Goal: Task Accomplishment & Management: Manage account settings

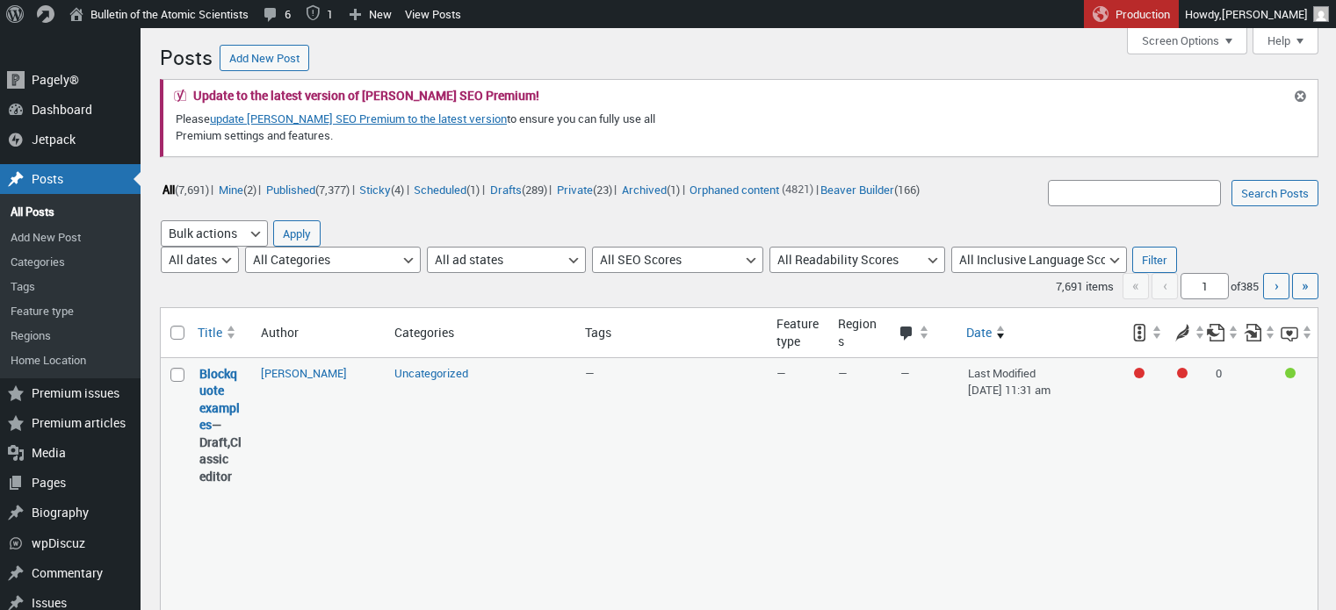
scroll to position [419, 0]
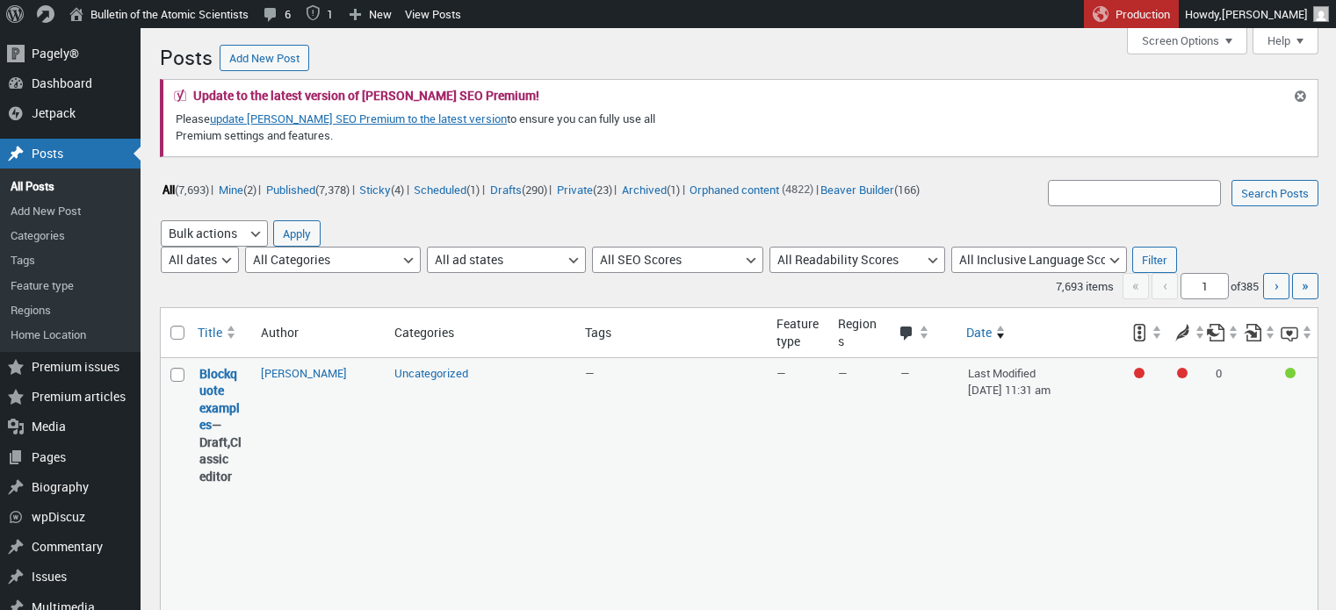
scroll to position [423, 0]
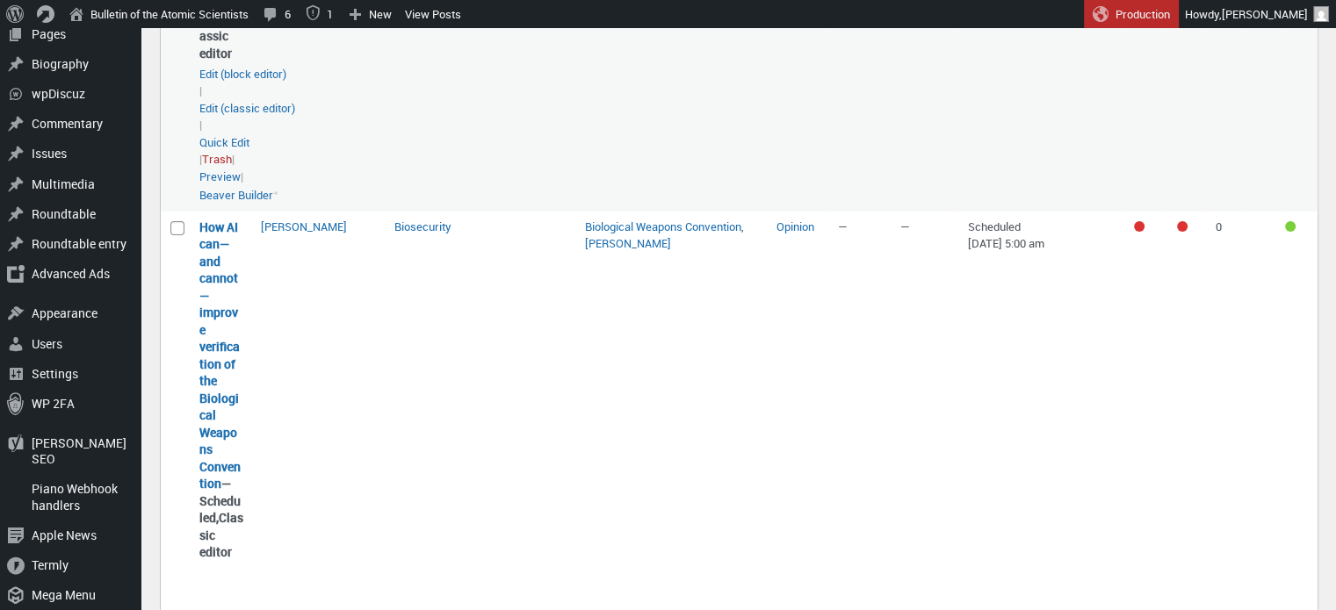
click at [853, 160] on td "— No regions" at bounding box center [859, 73] width 61 height 277
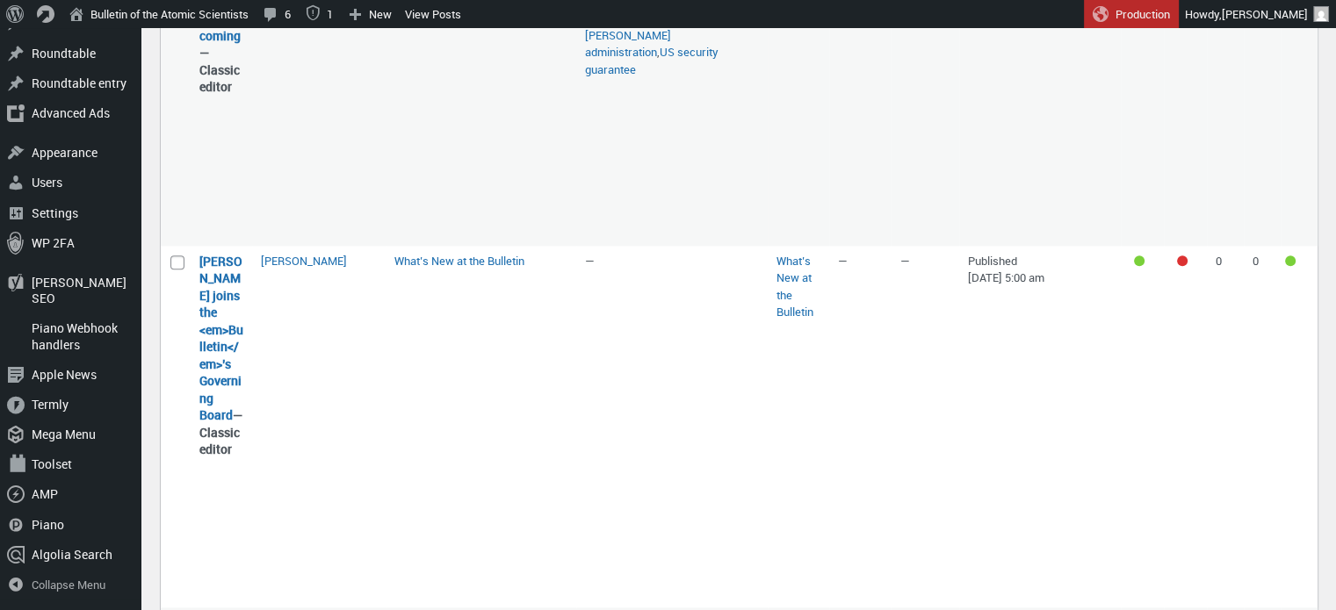
scroll to position [2065, 0]
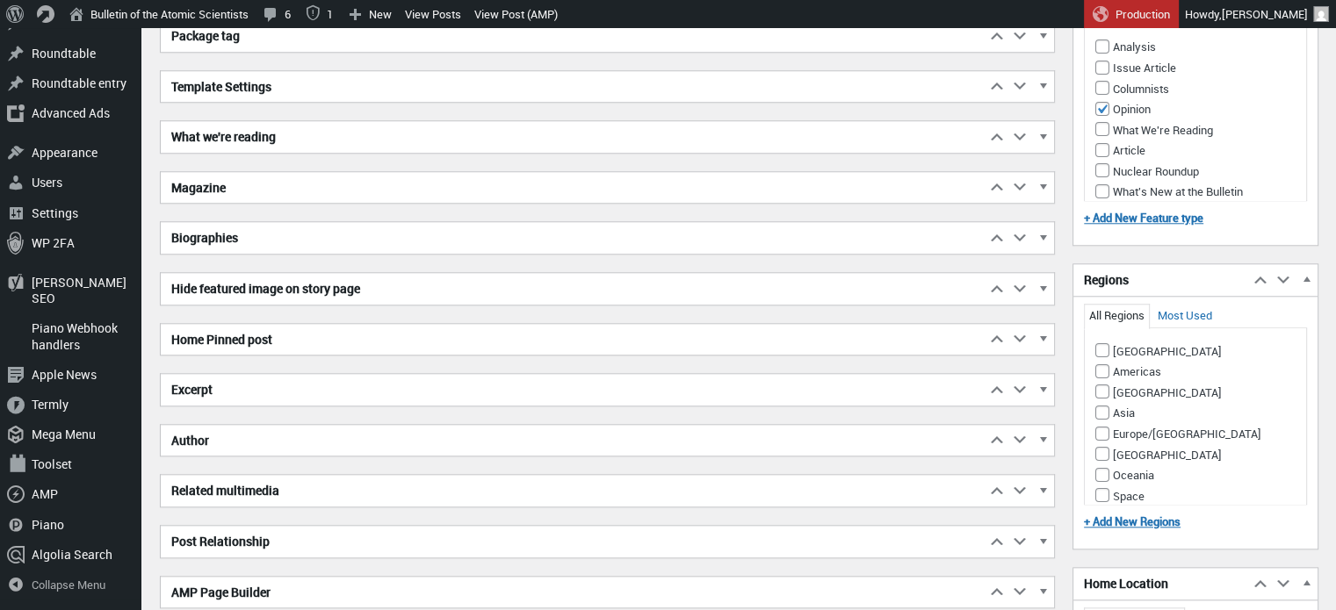
scroll to position [1653, 0]
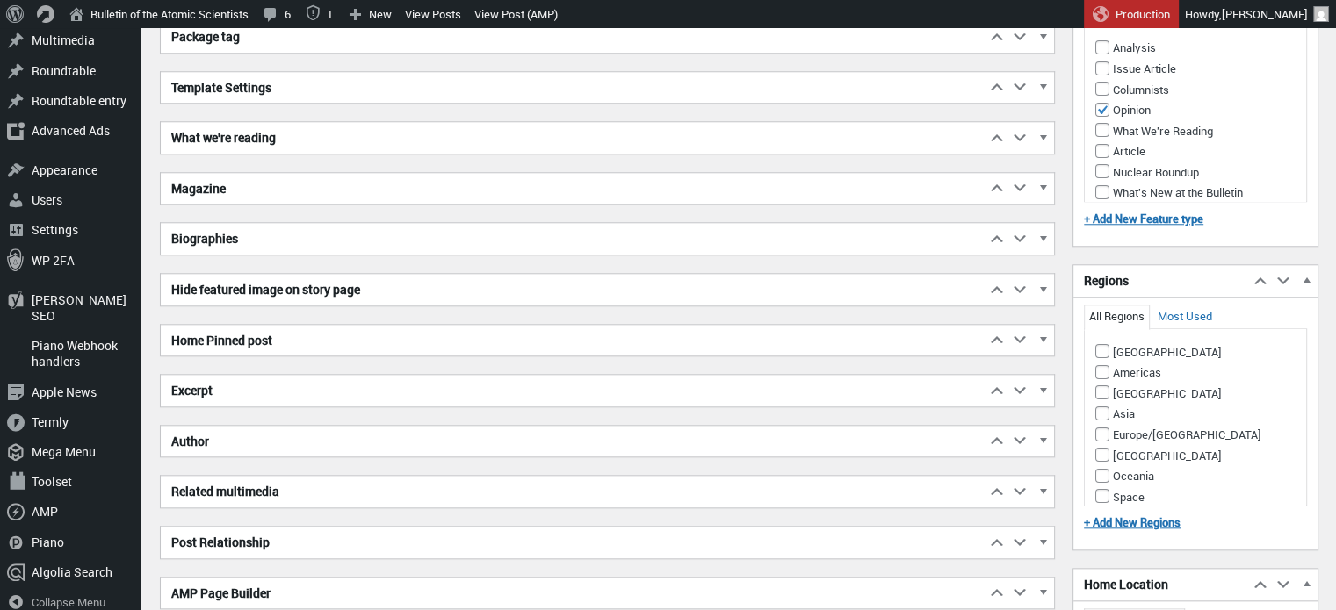
click at [377, 378] on h2 "Excerpt" at bounding box center [573, 391] width 825 height 32
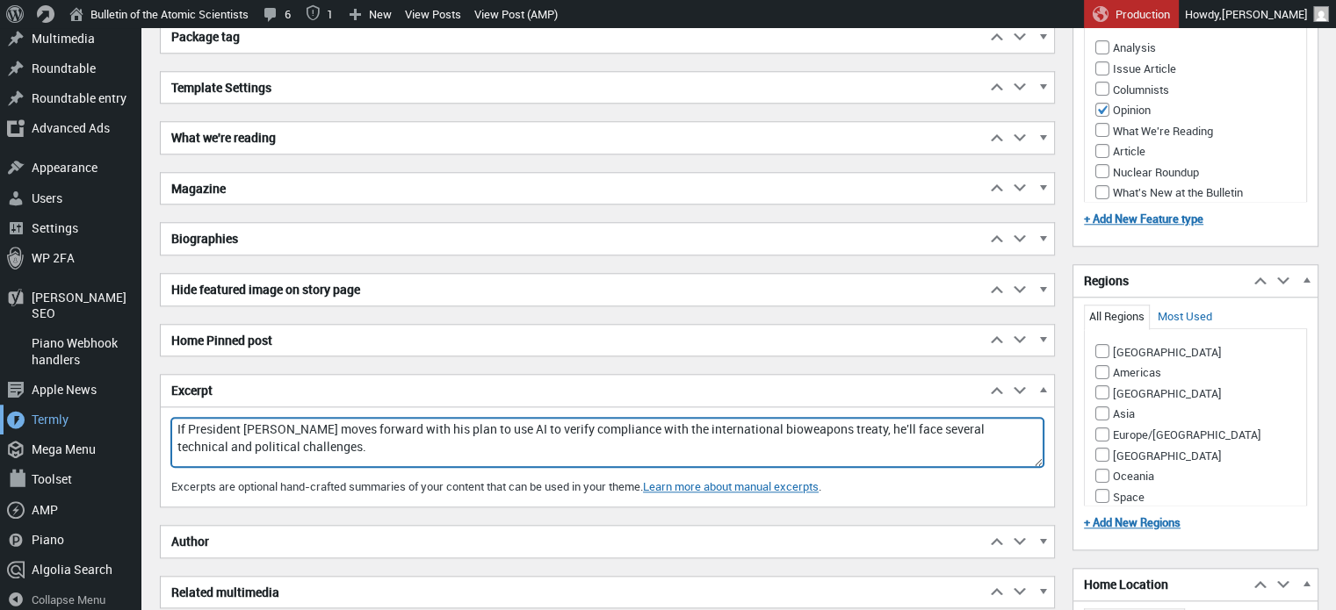
drag, startPoint x: 371, startPoint y: 444, endPoint x: 130, endPoint y: 403, distance: 244.1
click at [130, 403] on div "Skip to main content Skip to toolbar Pagely® Pagely® App Dashboard App Stats Pr…" at bounding box center [668, 178] width 1336 height 3606
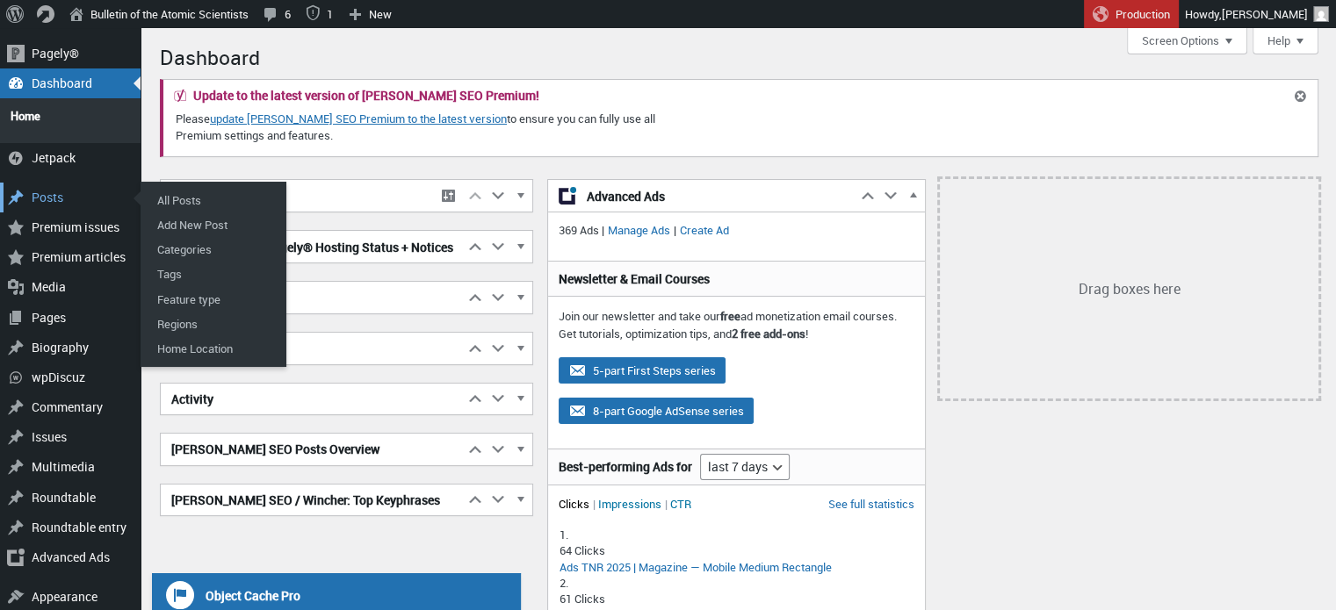
click at [56, 189] on div "Posts" at bounding box center [70, 198] width 141 height 30
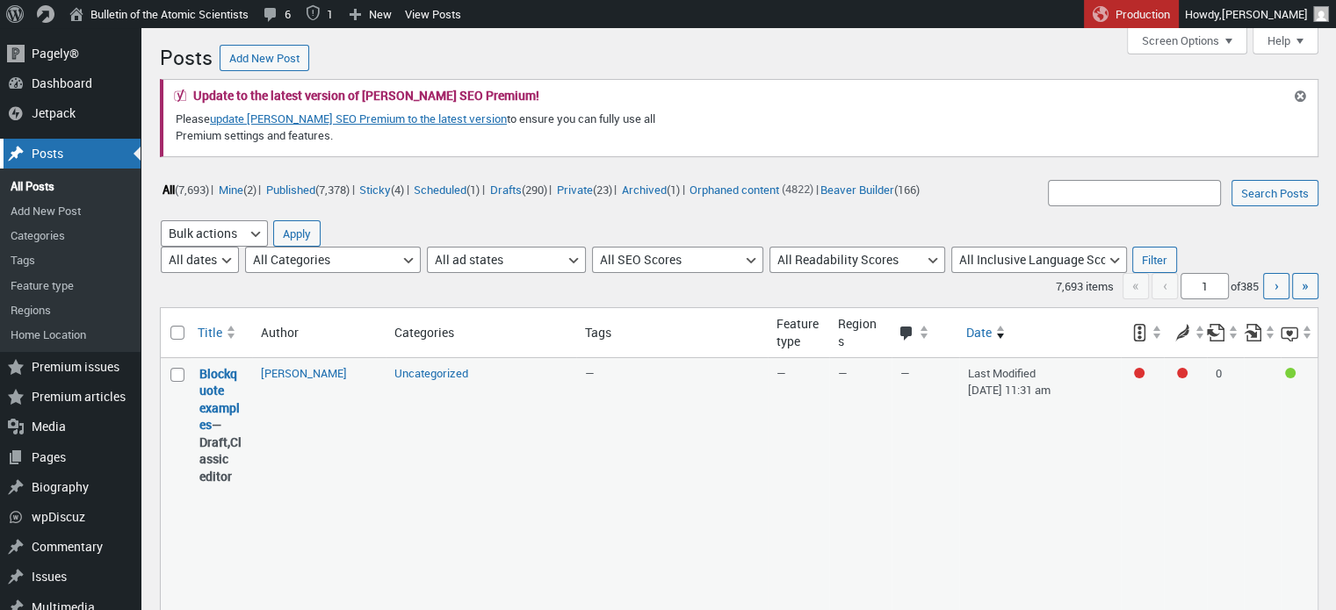
click at [64, 168] on div "Posts" at bounding box center [70, 154] width 141 height 30
click at [1039, 112] on div "Update to the latest version of Yoast SEO Premium! Please update Yoast SEO Prem…" at bounding box center [729, 119] width 1110 height 76
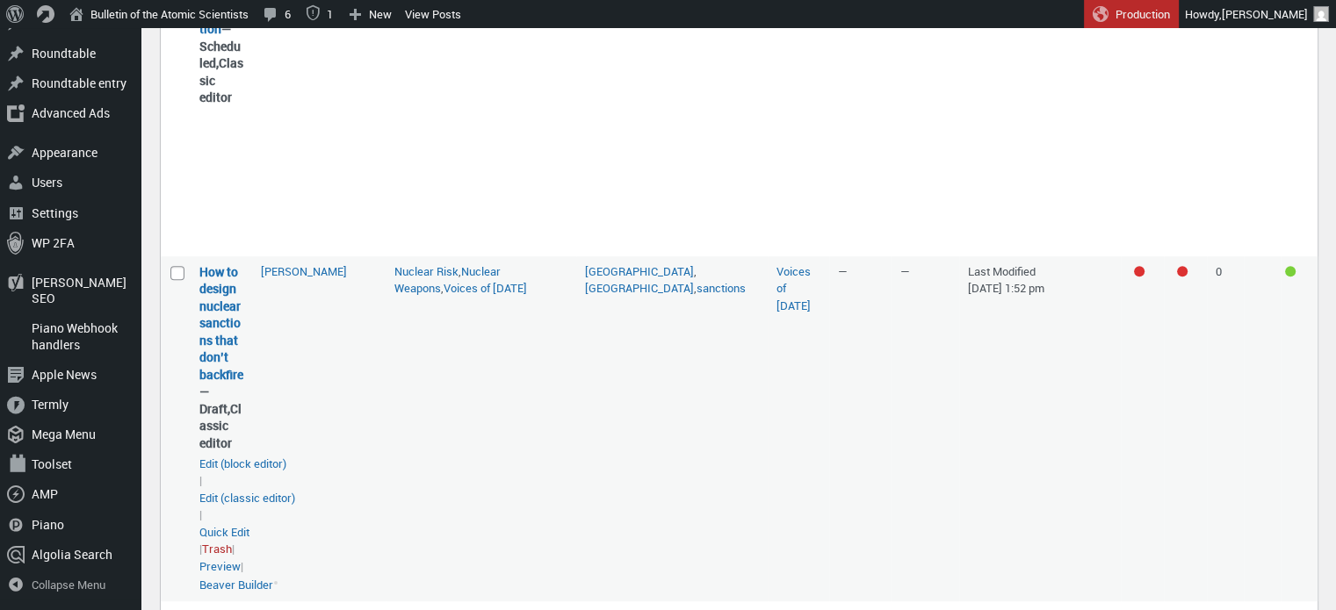
scroll to position [1229, 0]
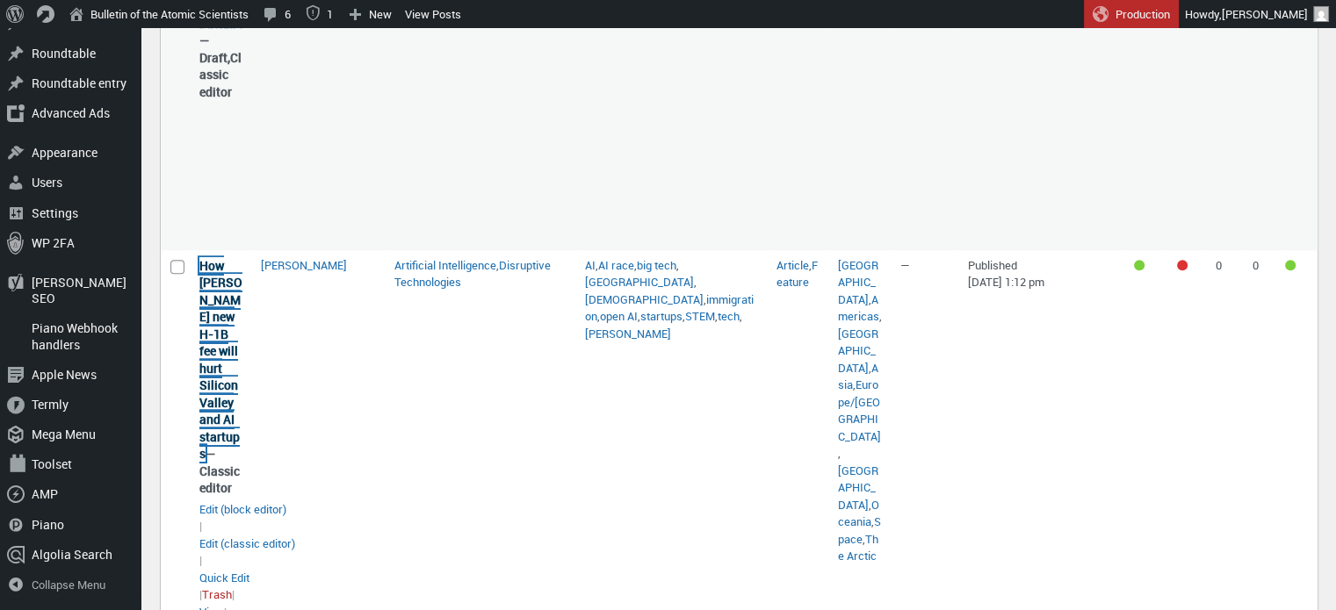
click at [219, 354] on link "How Trump’s new H-1B fee will hurt Silicon Valley and AI startups" at bounding box center [220, 359] width 43 height 205
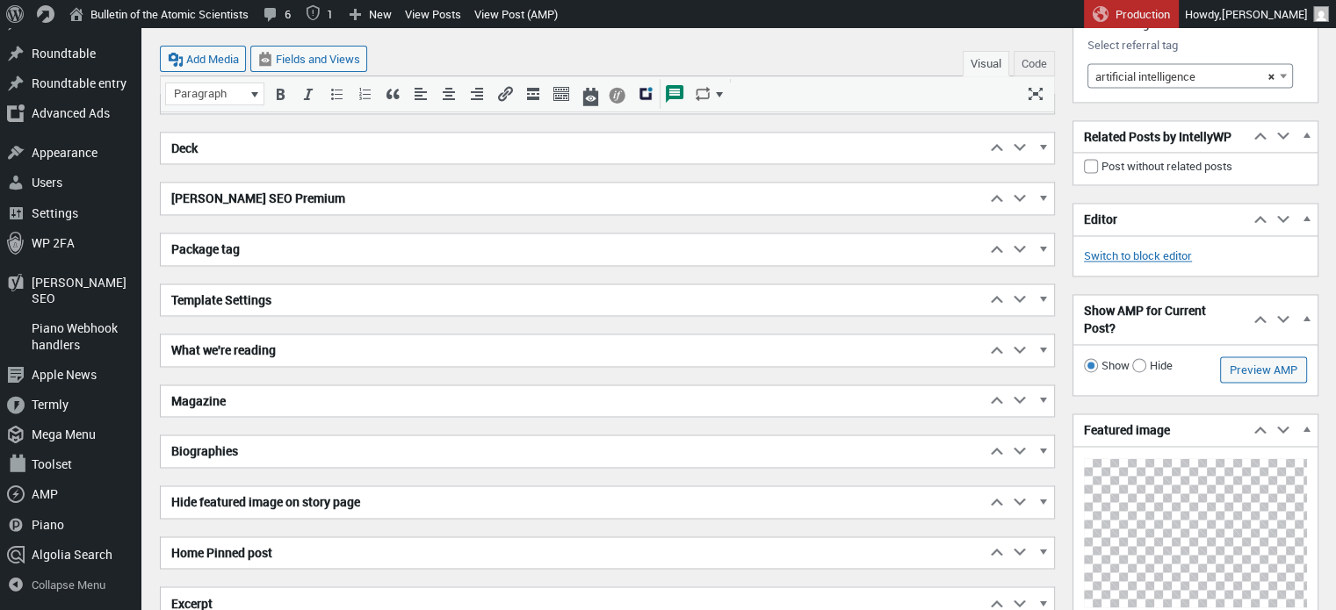
scroll to position [3163, 0]
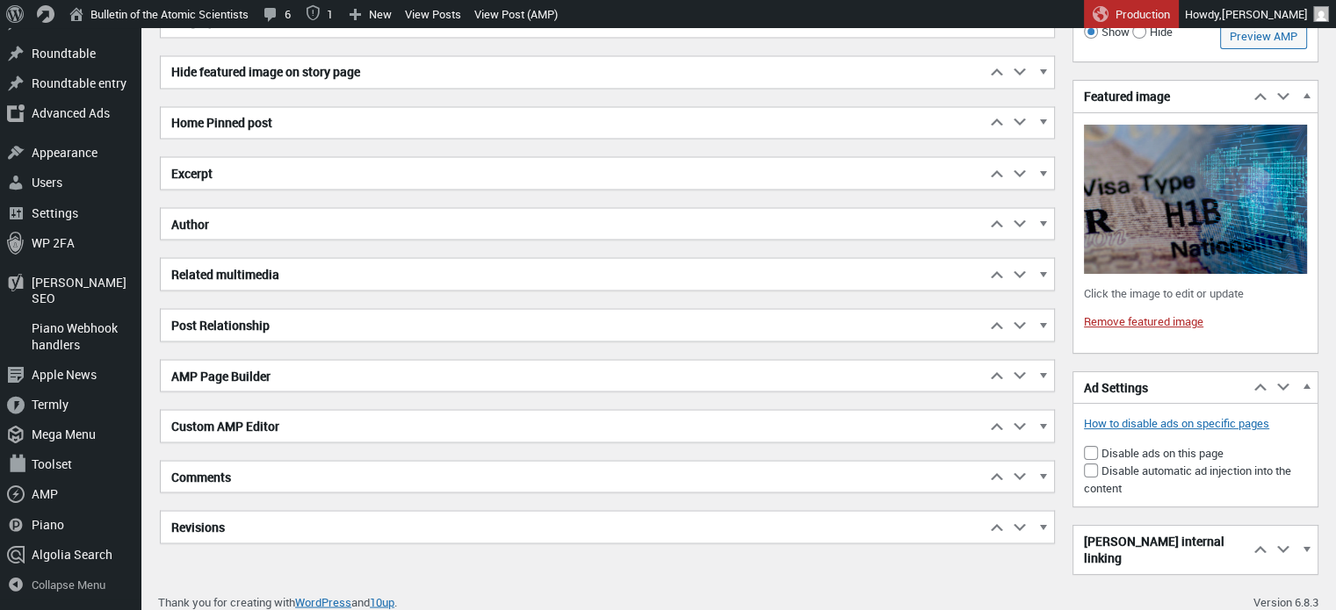
click at [241, 168] on h2 "Excerpt" at bounding box center [573, 173] width 825 height 32
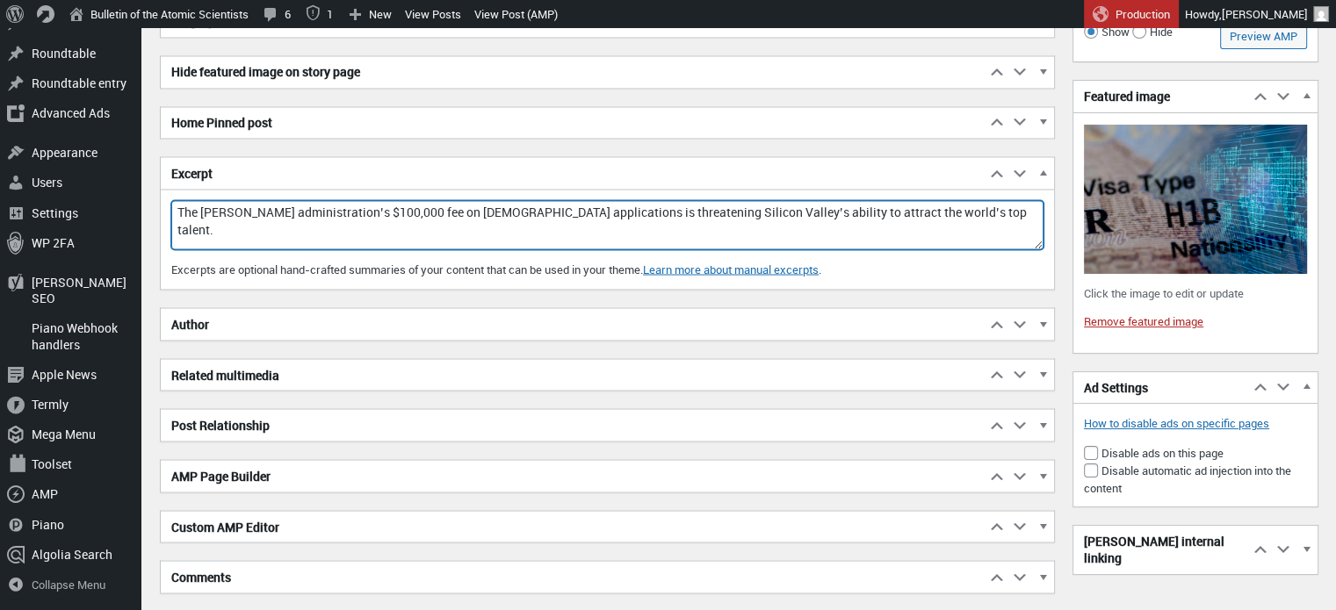
drag, startPoint x: 949, startPoint y: 206, endPoint x: 167, endPoint y: 187, distance: 782.7
click at [167, 187] on div "Excerpt Move up Move Excerpt box up Move down Move Excerpt box down Toggle pane…" at bounding box center [607, 222] width 895 height 133
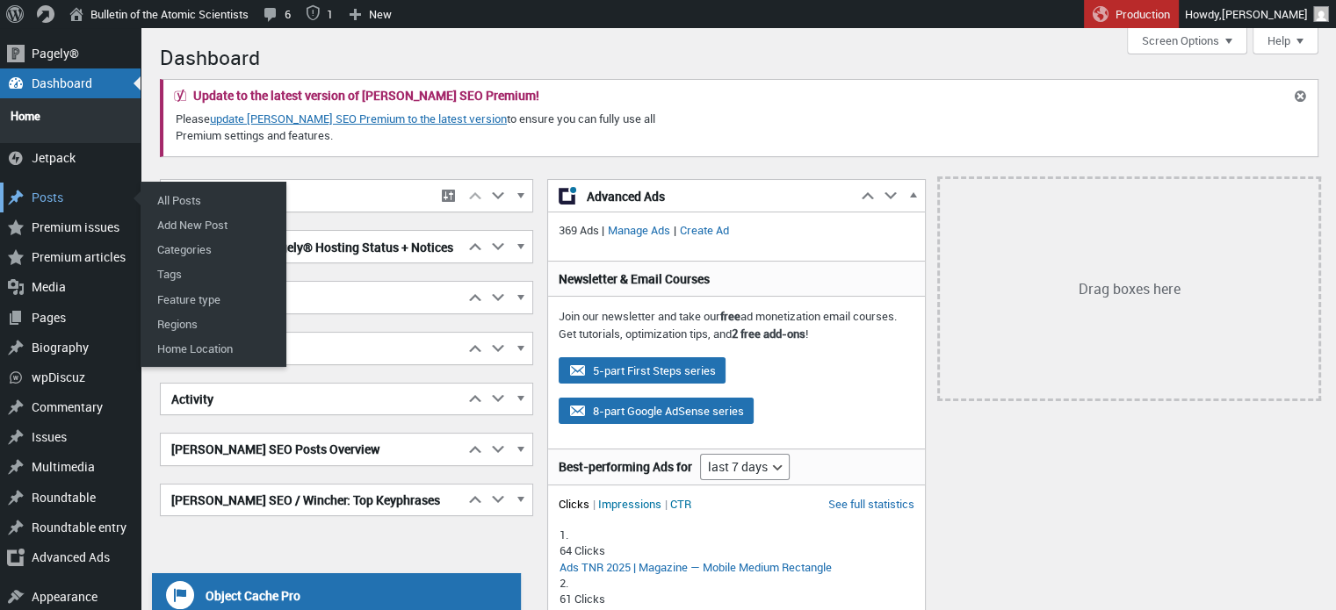
click at [58, 189] on div "Posts" at bounding box center [70, 198] width 141 height 30
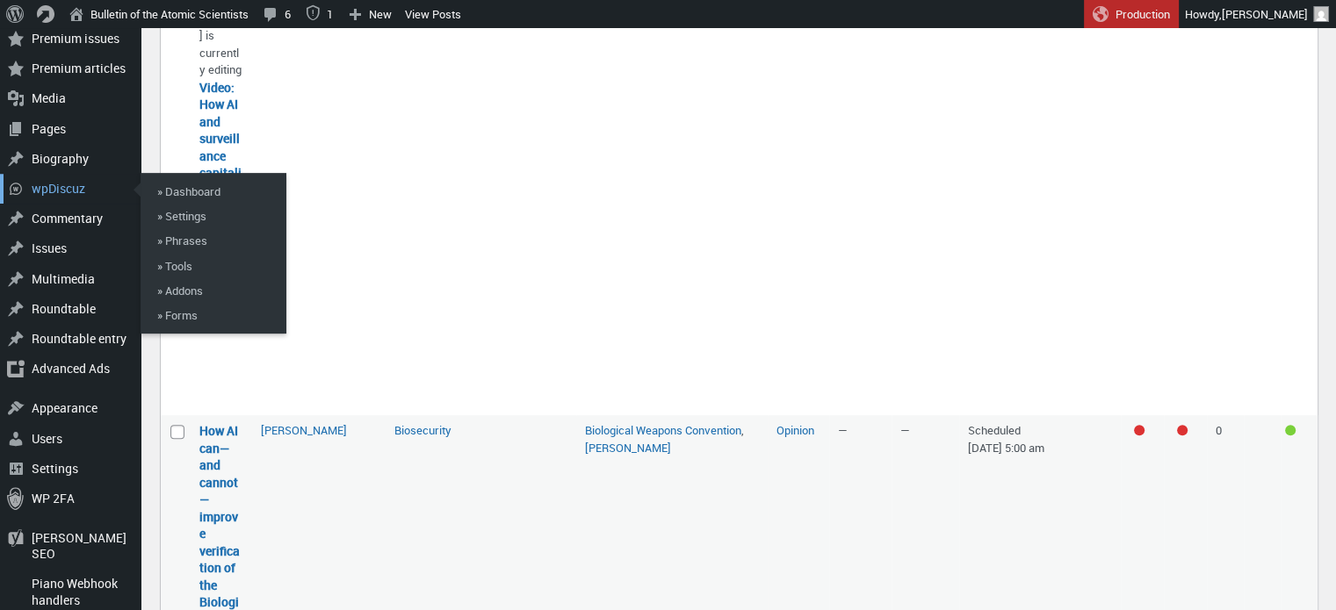
scroll to position [669, 0]
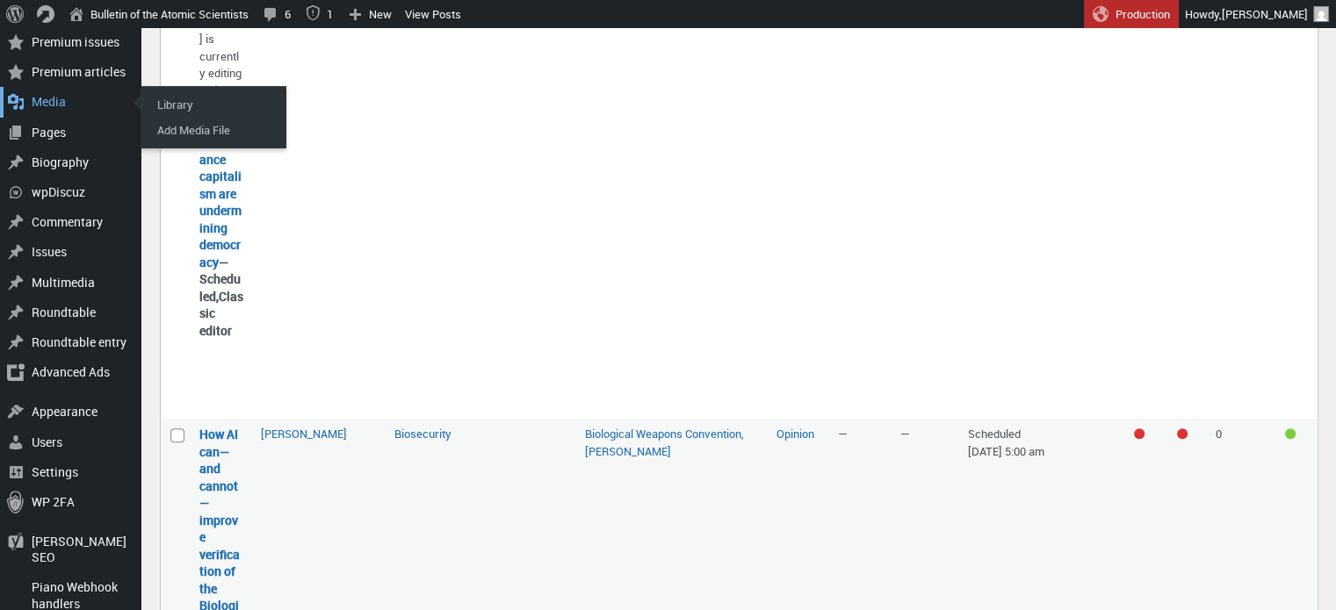
click at [68, 102] on div "Media" at bounding box center [70, 102] width 141 height 30
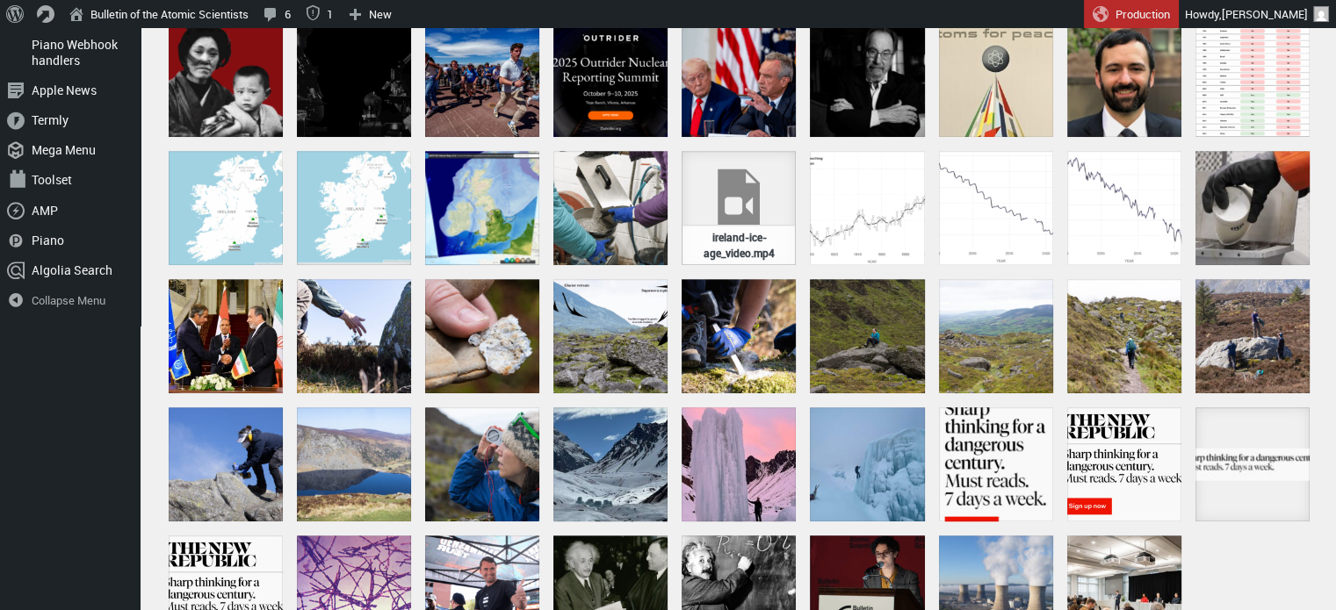
scroll to position [878, 0]
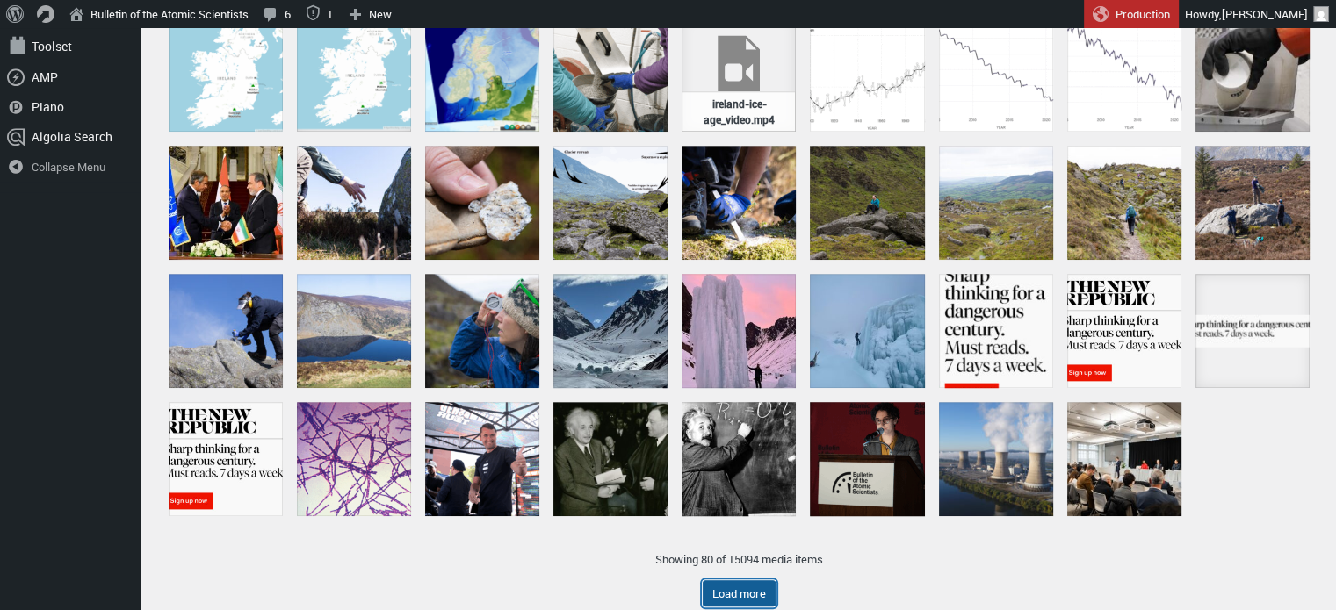
click at [746, 592] on button "Load more" at bounding box center [739, 593] width 73 height 26
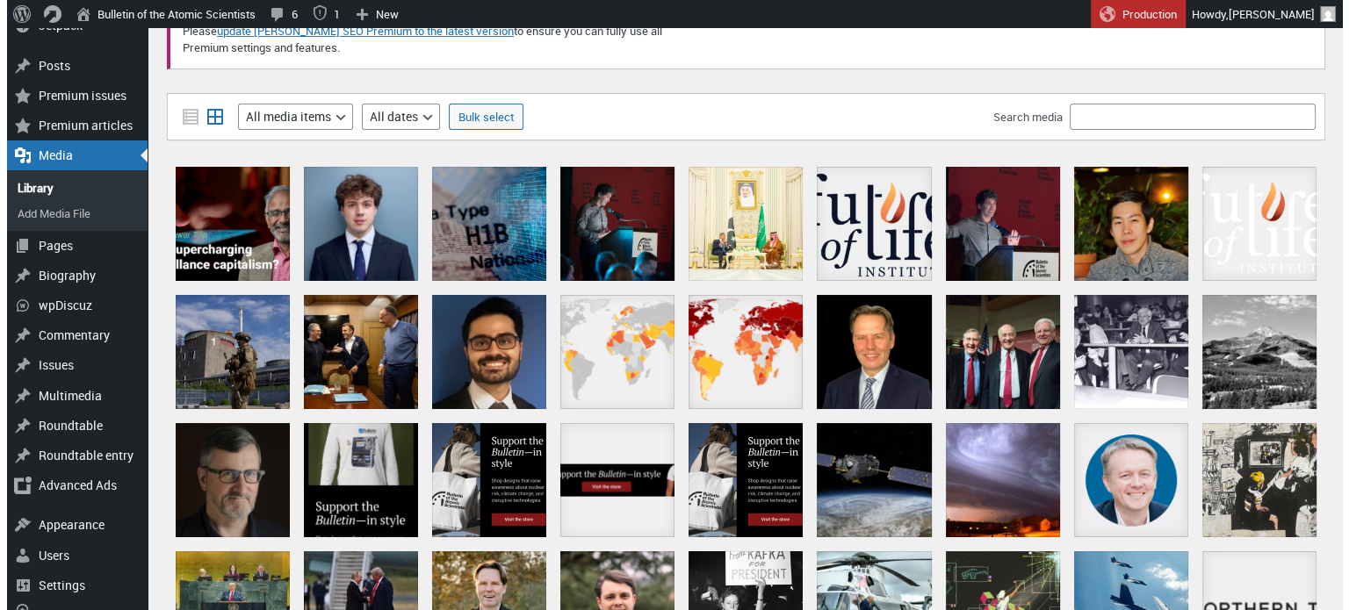
scroll to position [0, 0]
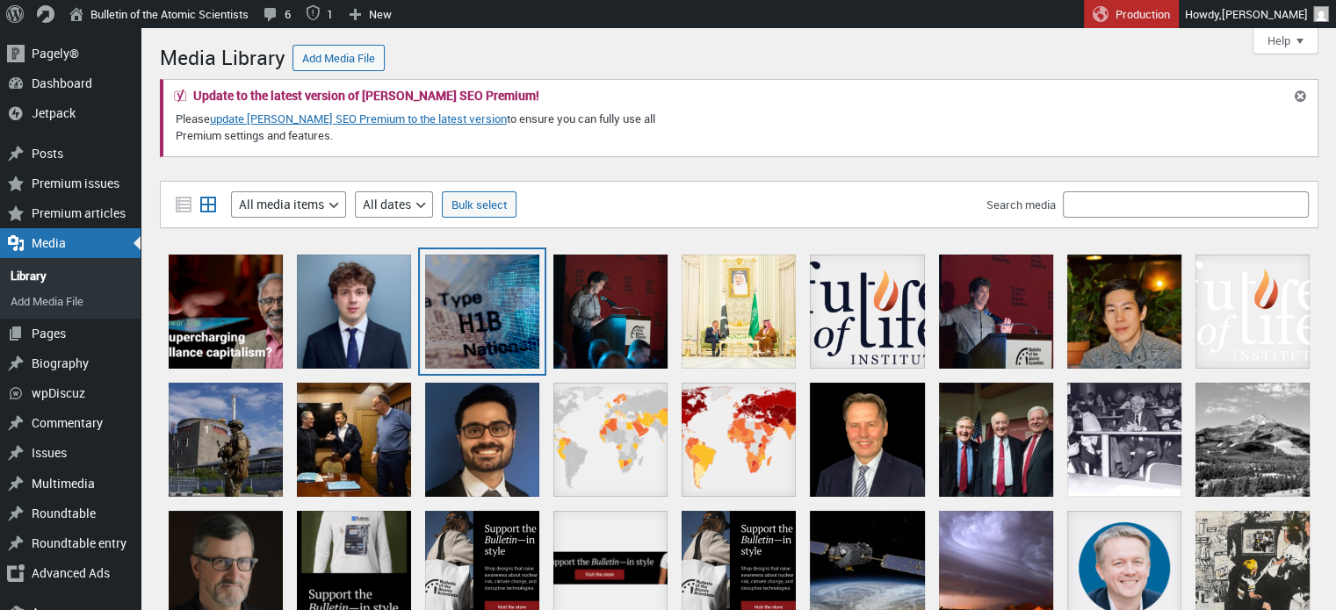
click at [476, 316] on div "h1b-decolor_large" at bounding box center [482, 312] width 114 height 114
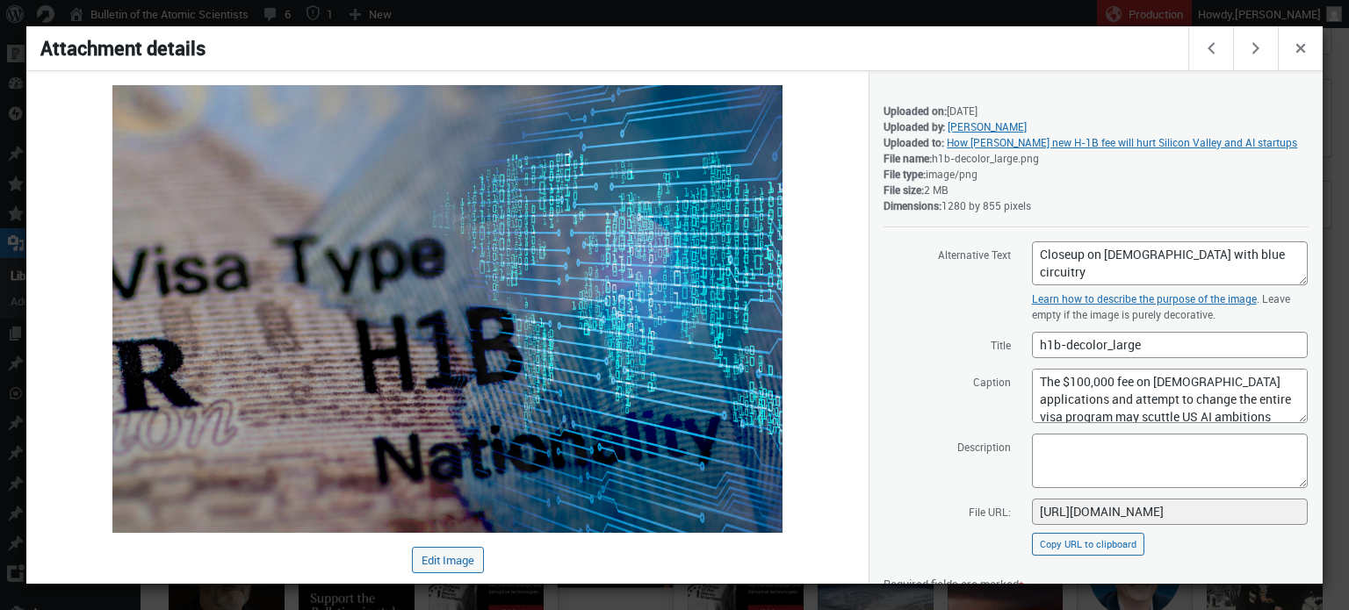
drag, startPoint x: 476, startPoint y: 316, endPoint x: 948, endPoint y: 443, distance: 488.5
click at [948, 443] on label "Description" at bounding box center [946, 446] width 127 height 26
click at [1032, 443] on textarea "Description" at bounding box center [1170, 461] width 276 height 54
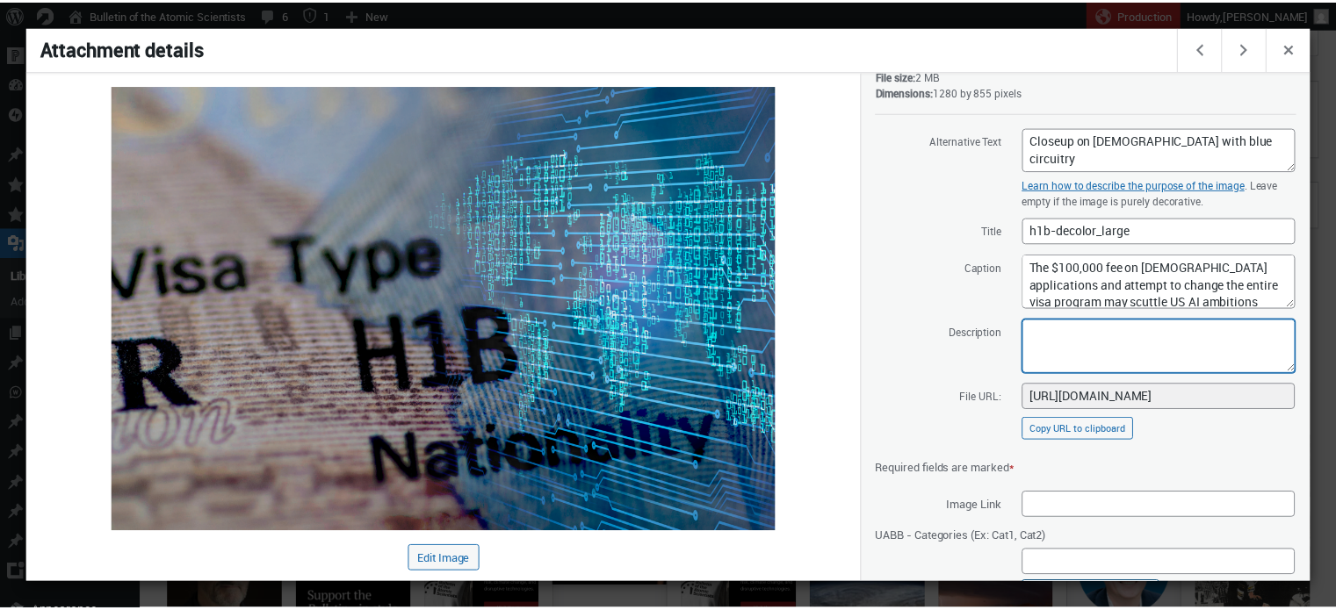
scroll to position [198, 0]
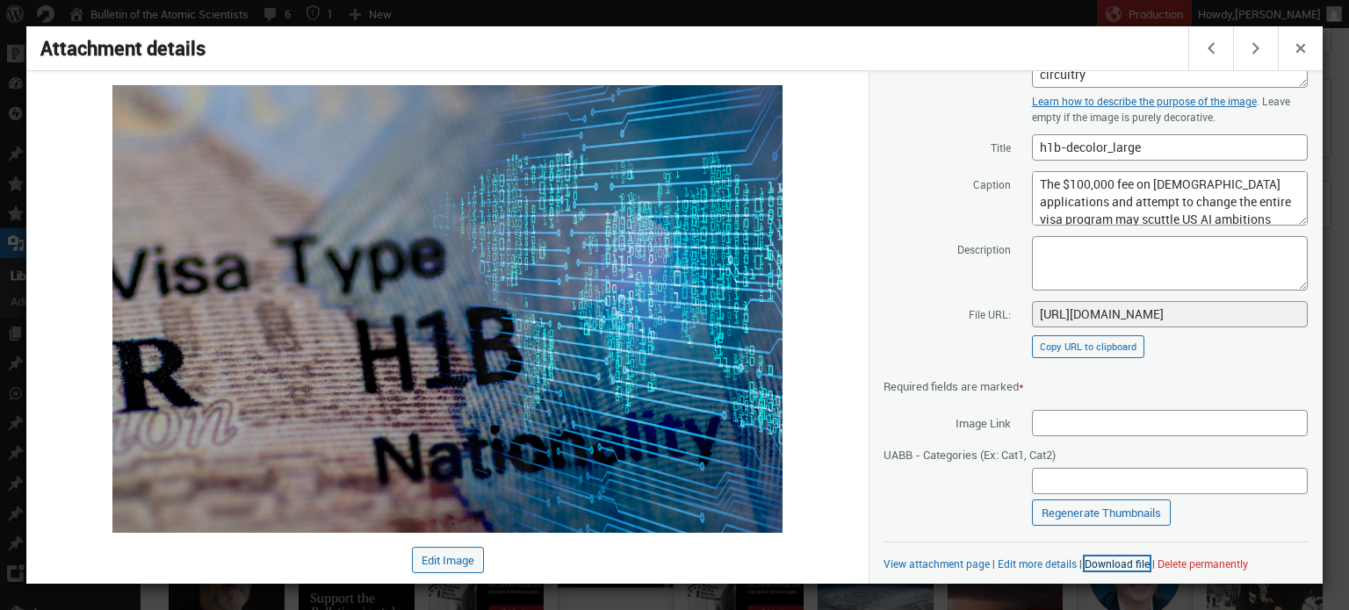
click at [1115, 557] on link "Download file" at bounding box center [1117, 564] width 65 height 14
click at [1307, 47] on span "Close dialog" at bounding box center [1300, 47] width 19 height 14
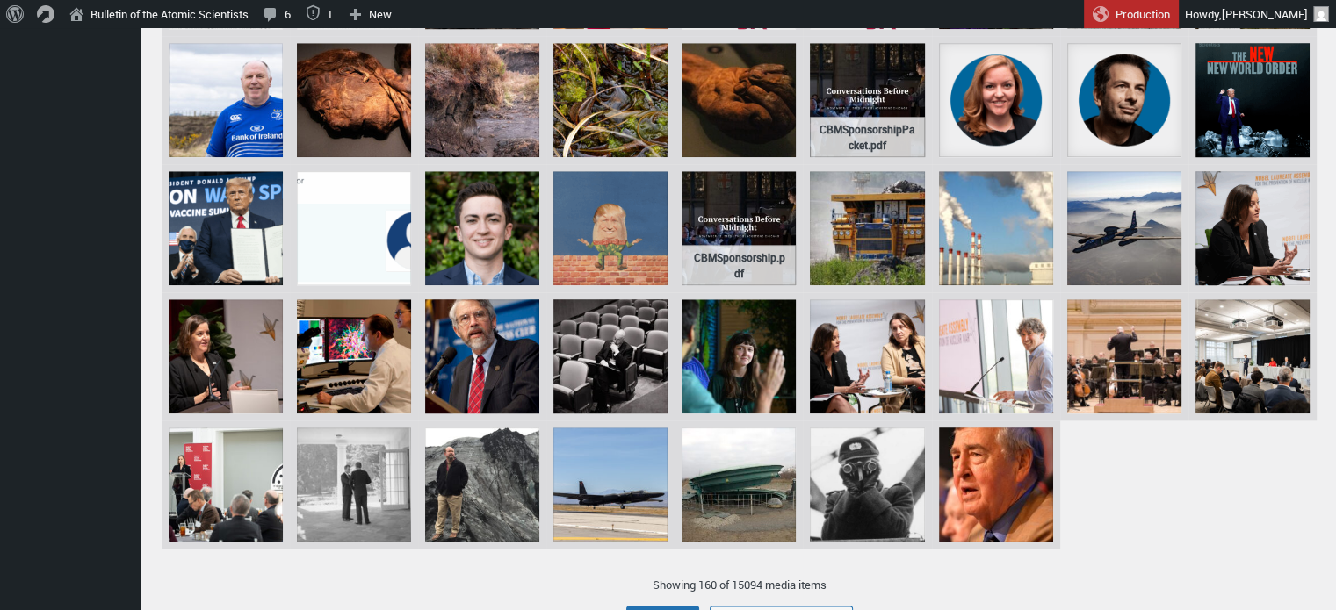
scroll to position [2095, 0]
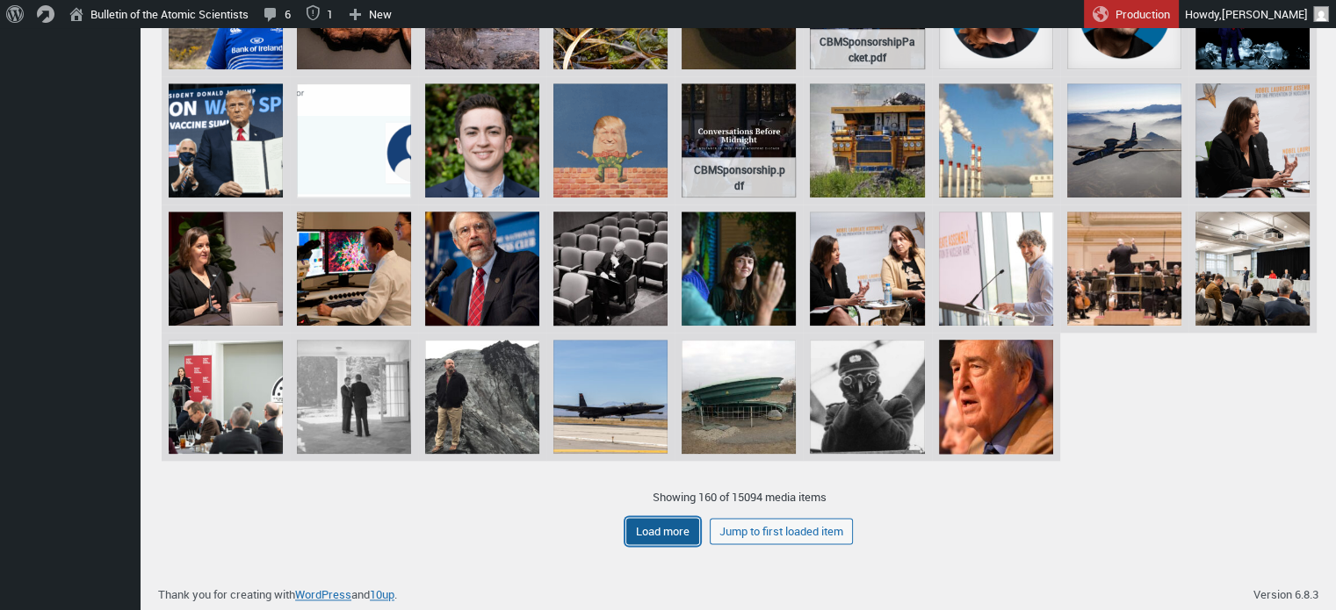
click at [682, 523] on button "Load more" at bounding box center [662, 531] width 73 height 26
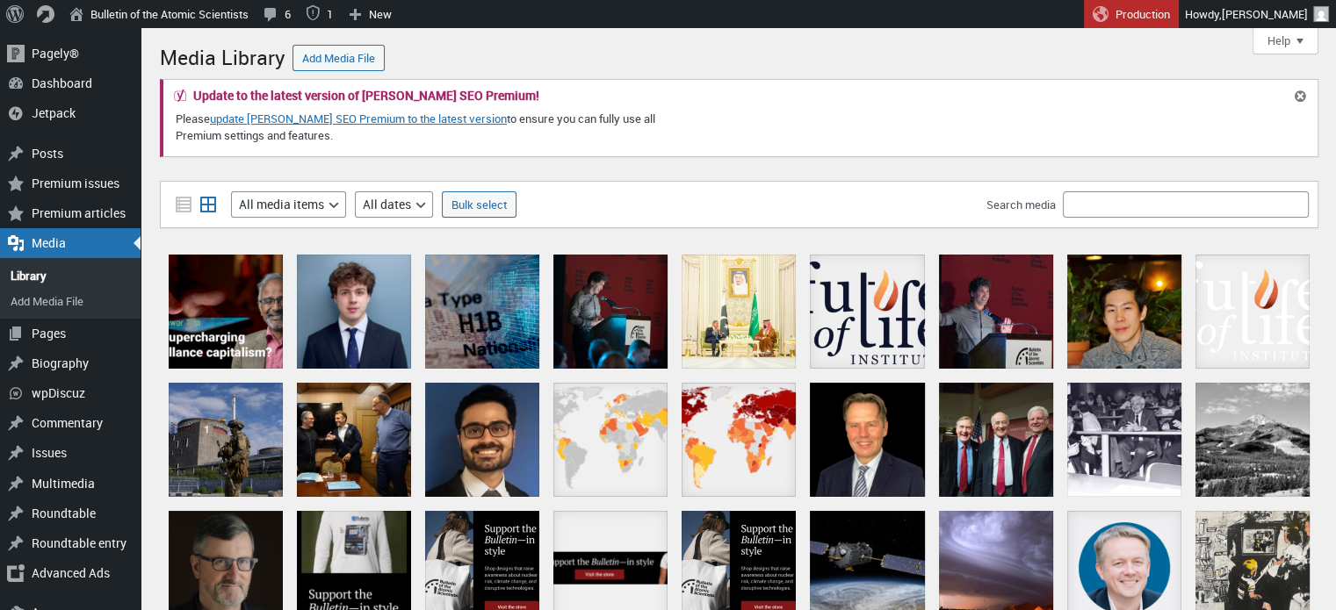
scroll to position [25, 0]
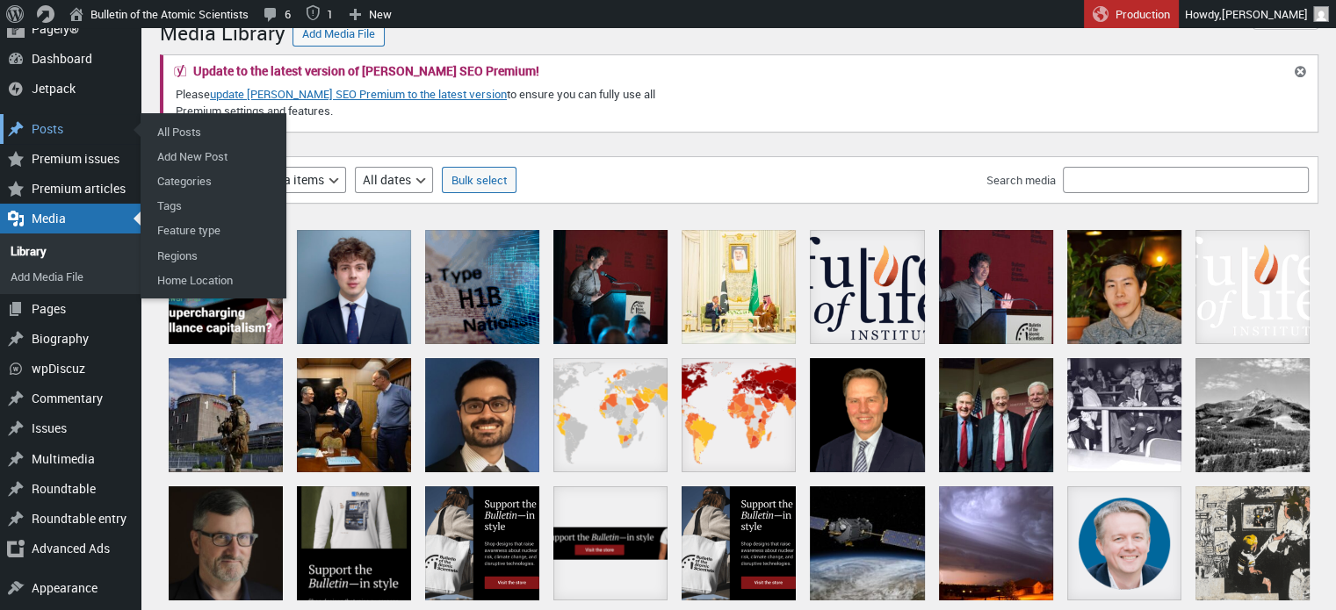
click at [53, 129] on div "Posts" at bounding box center [70, 129] width 141 height 30
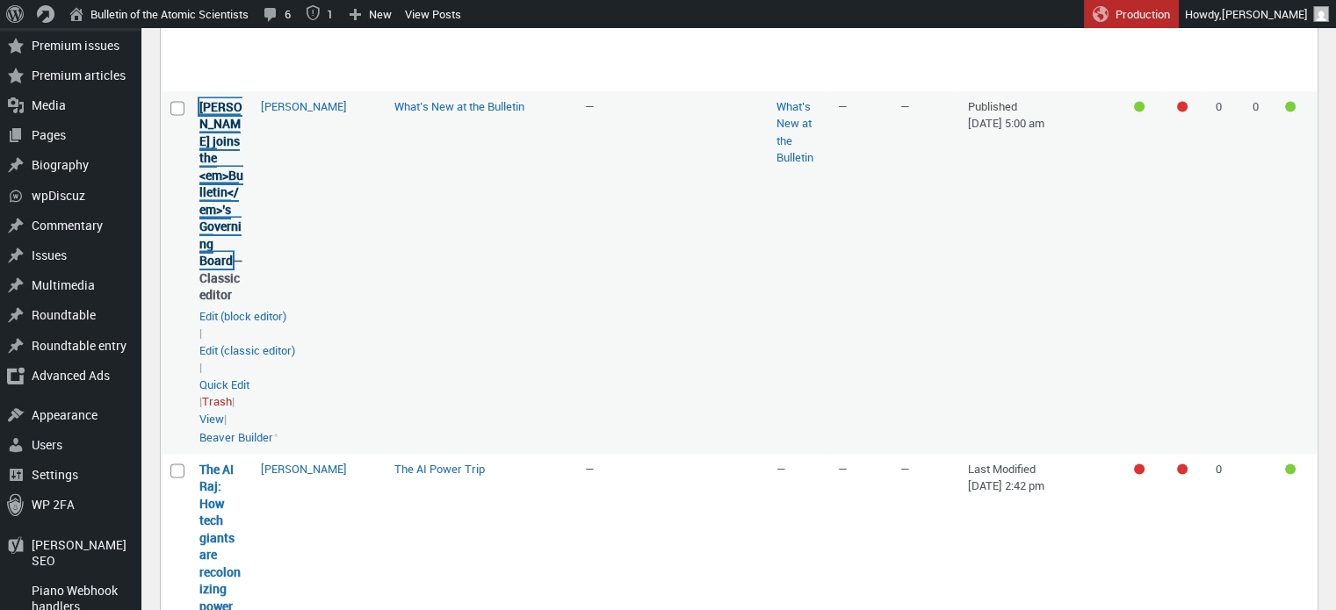
scroll to position [2987, 0]
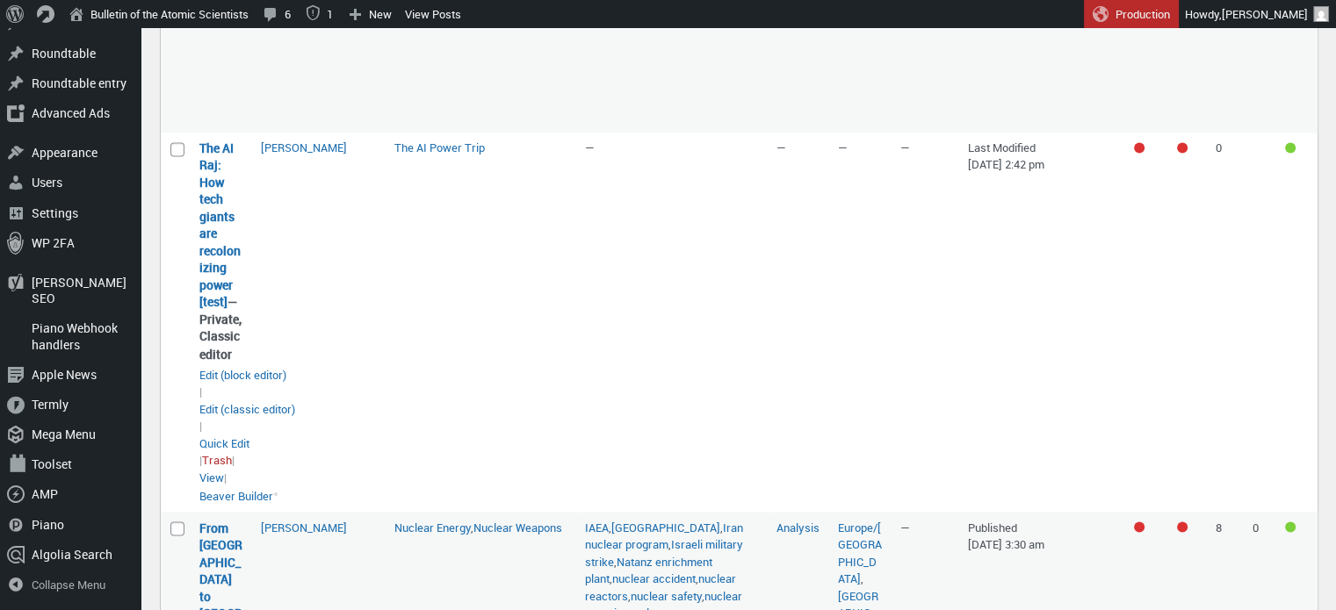
drag, startPoint x: 220, startPoint y: 320, endPoint x: 573, endPoint y: 309, distance: 353.2
click at [573, 309] on td "The AI Power Trip" at bounding box center [481, 322] width 191 height 379
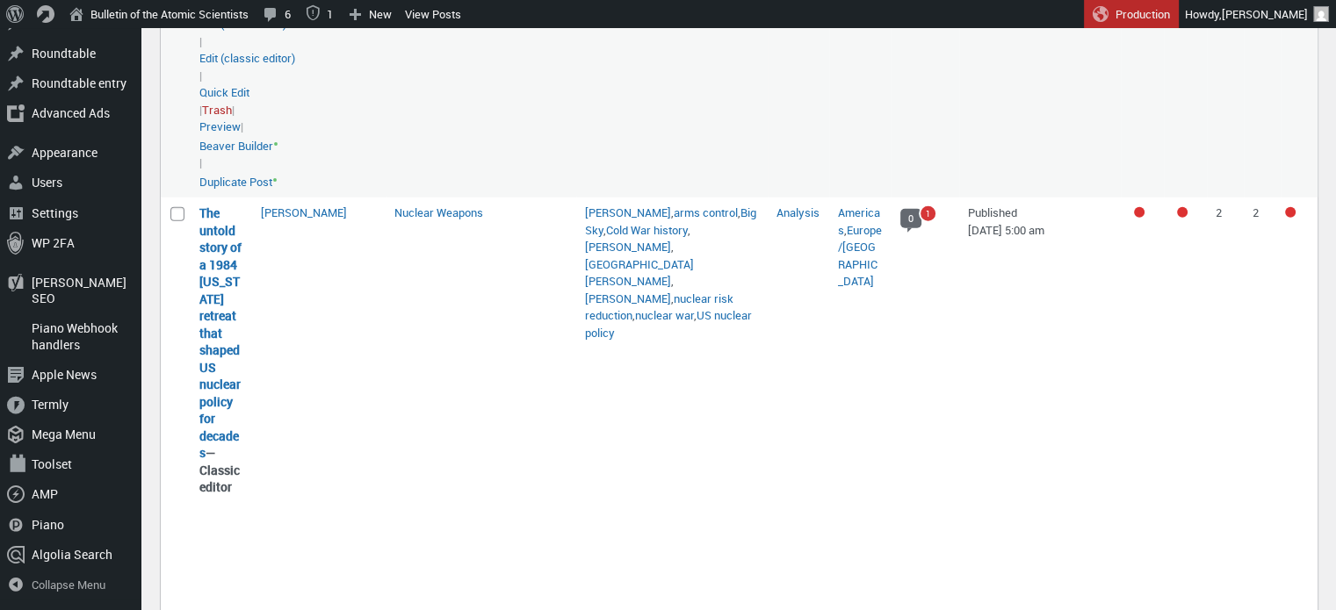
scroll to position [4487, 0]
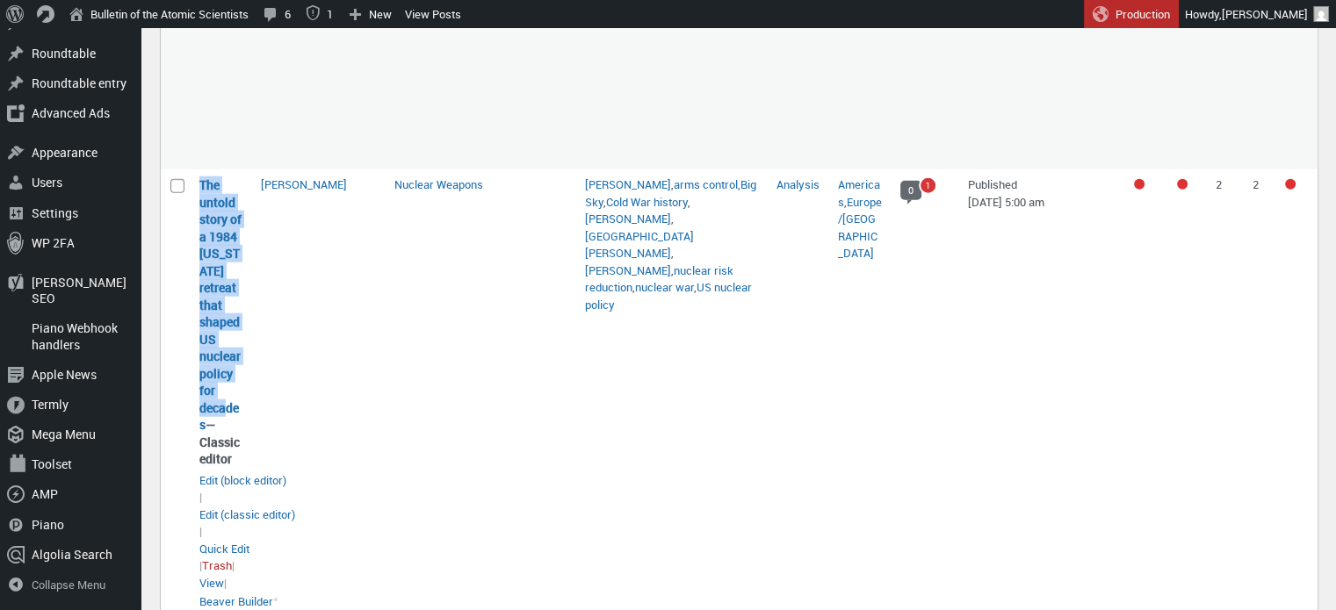
drag, startPoint x: 204, startPoint y: 453, endPoint x: 195, endPoint y: 207, distance: 246.0
click at [195, 207] on td "The untold story of a 1984 [US_STATE] retreat that shaped US nuclear policy for…" at bounding box center [221, 393] width 61 height 448
copy link "The untold story of a 1984 [US_STATE] retreat that shaped US nuclear policy for…"
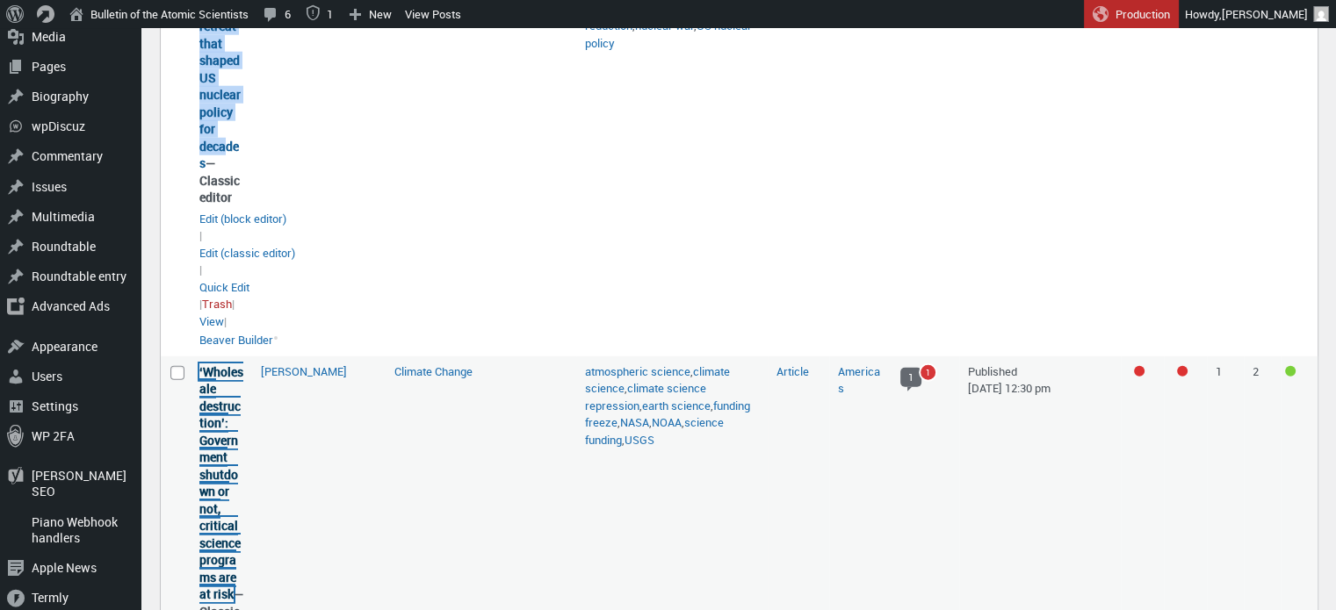
scroll to position [4575, 0]
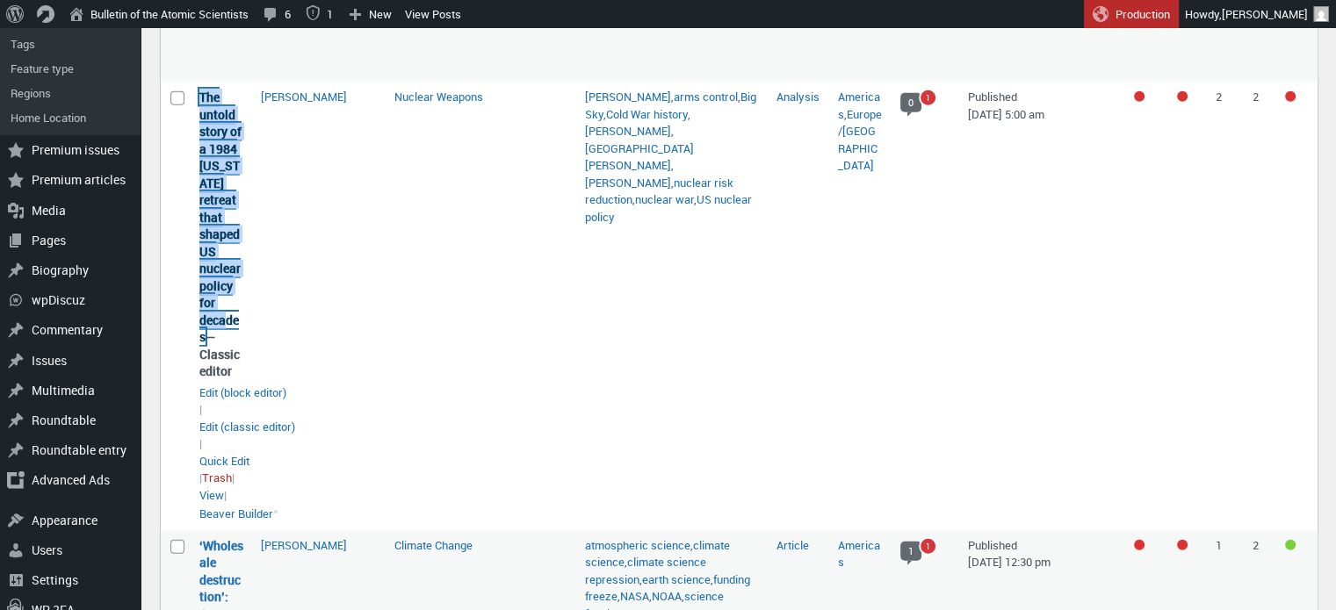
click at [199, 164] on link "The untold story of a 1984 [US_STATE] retreat that shaped US nuclear policy for…" at bounding box center [220, 217] width 42 height 256
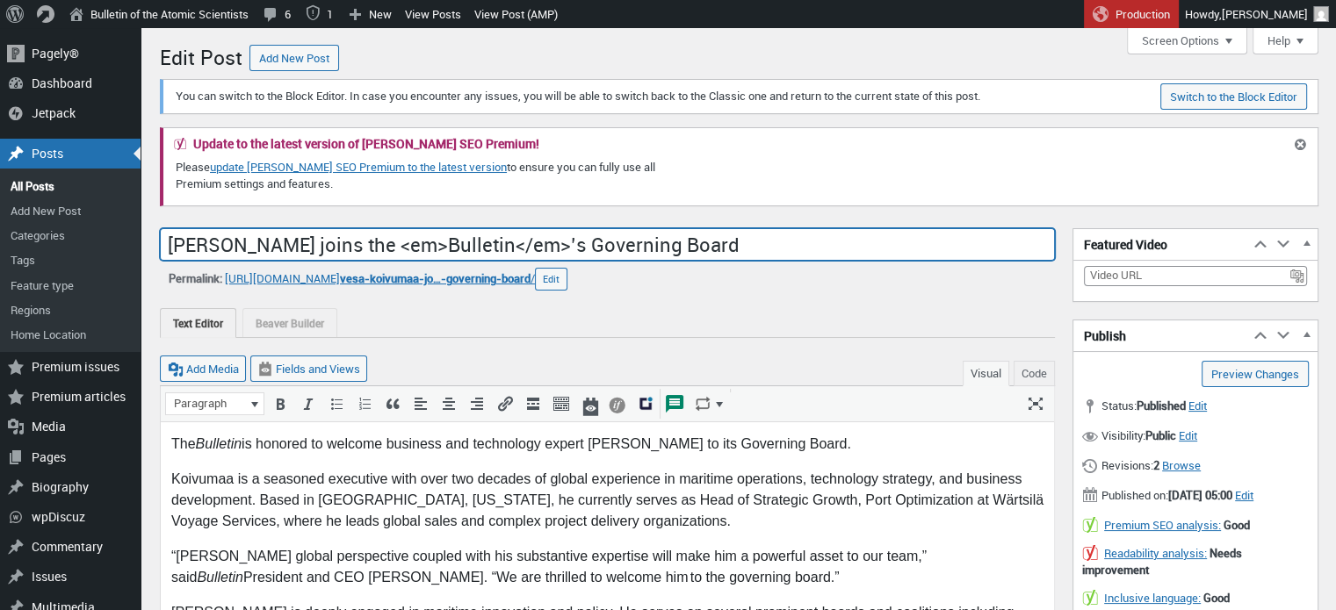
drag, startPoint x: 729, startPoint y: 240, endPoint x: 157, endPoint y: 205, distance: 572.7
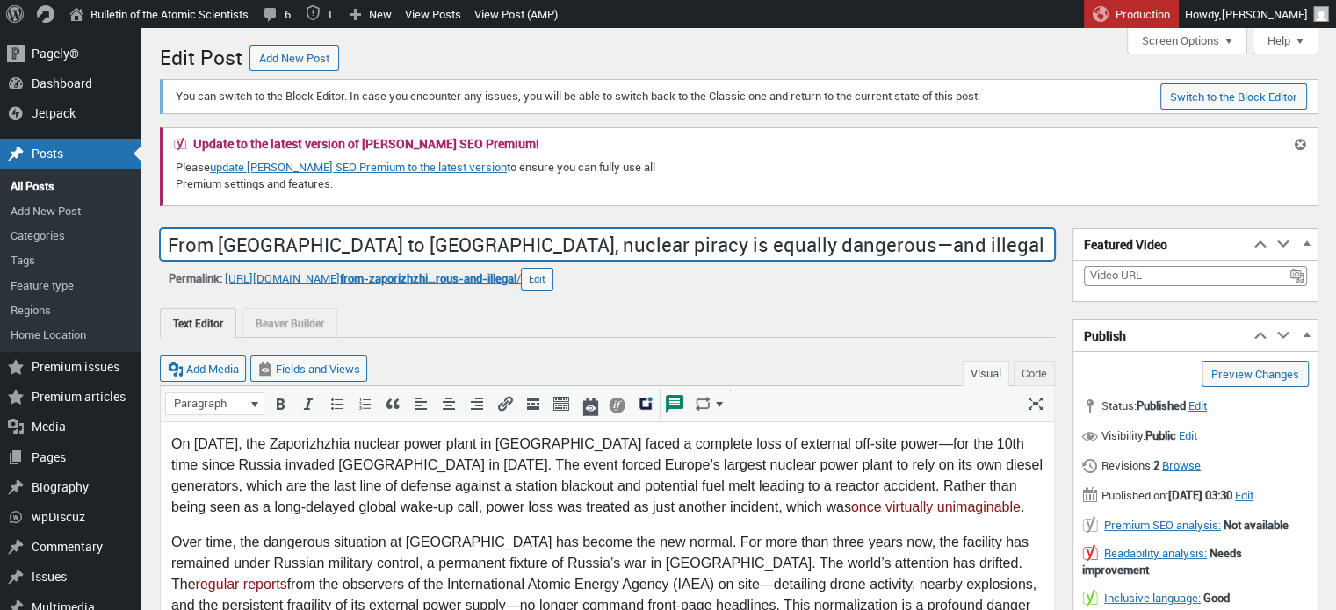
drag, startPoint x: 858, startPoint y: 246, endPoint x: 158, endPoint y: 230, distance: 700.1
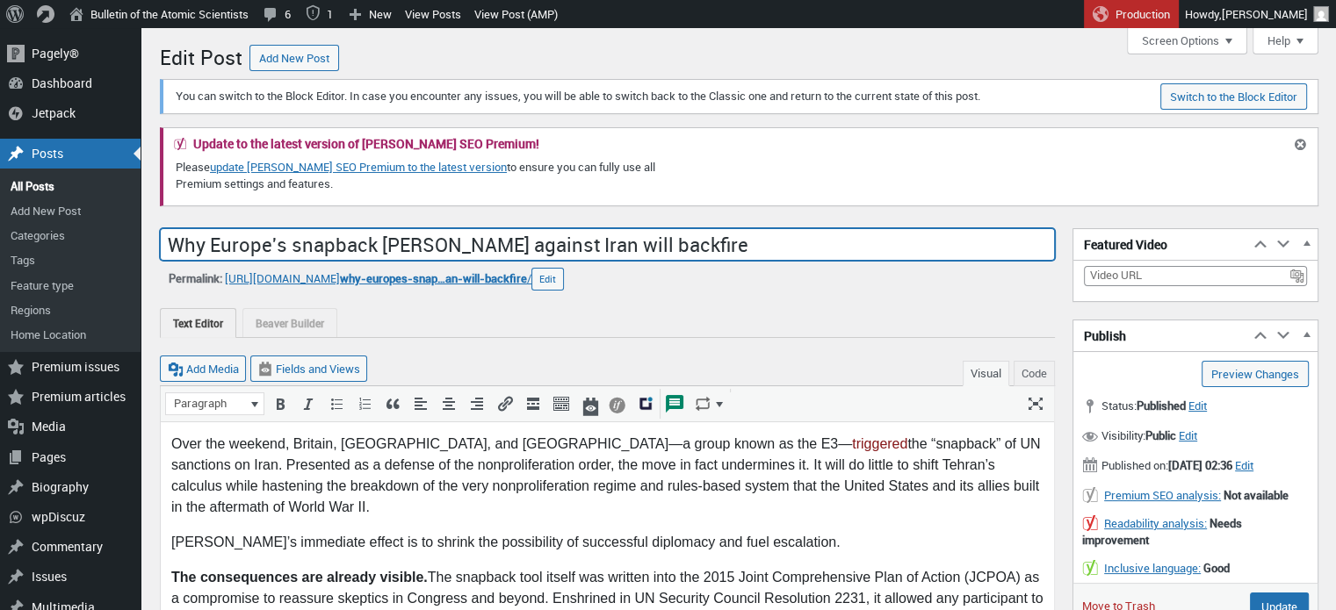
drag, startPoint x: 662, startPoint y: 245, endPoint x: 151, endPoint y: 248, distance: 511.1
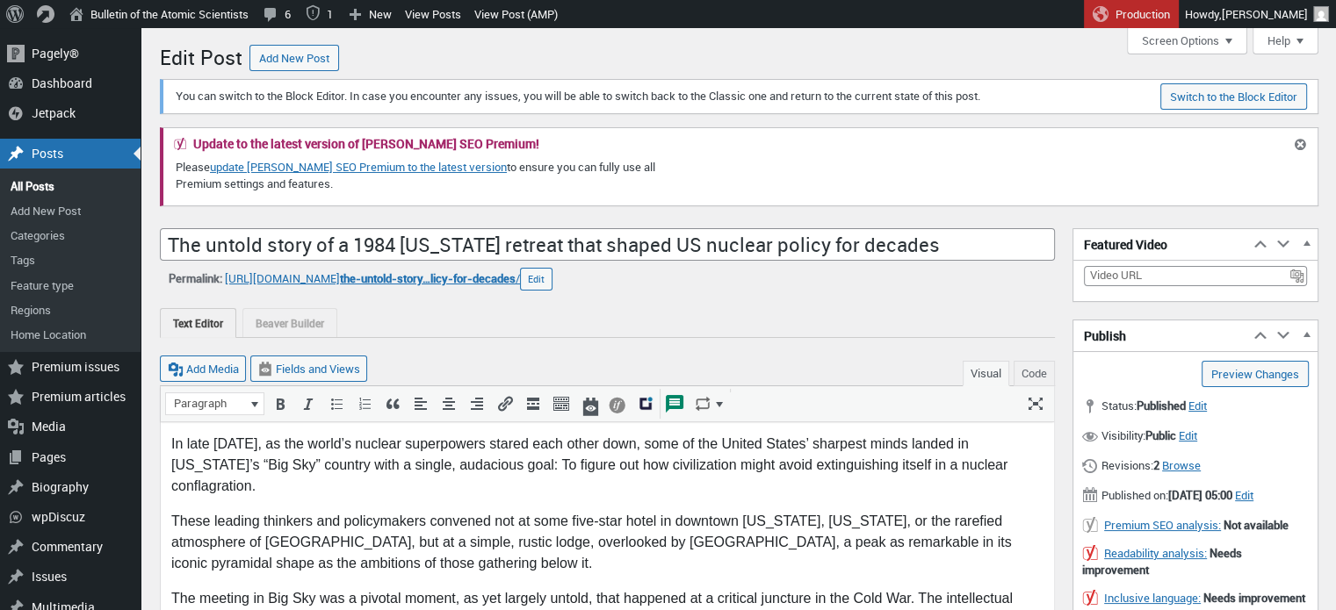
scroll to position [12, 0]
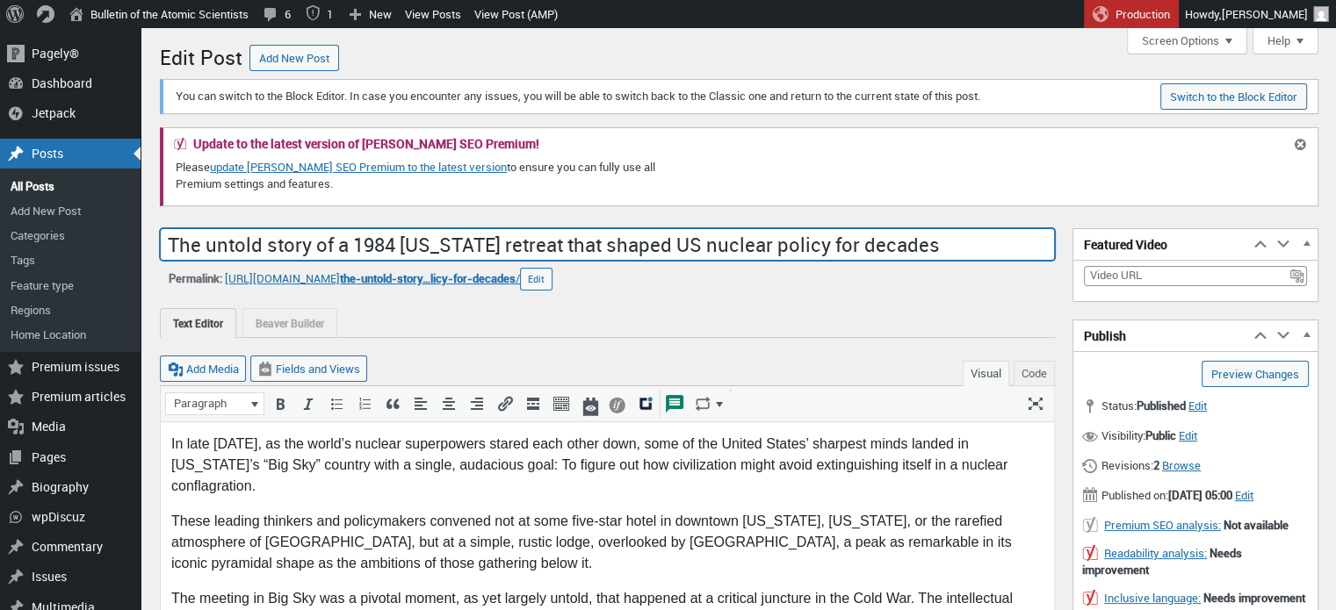
drag, startPoint x: 872, startPoint y: 253, endPoint x: 158, endPoint y: 226, distance: 714.5
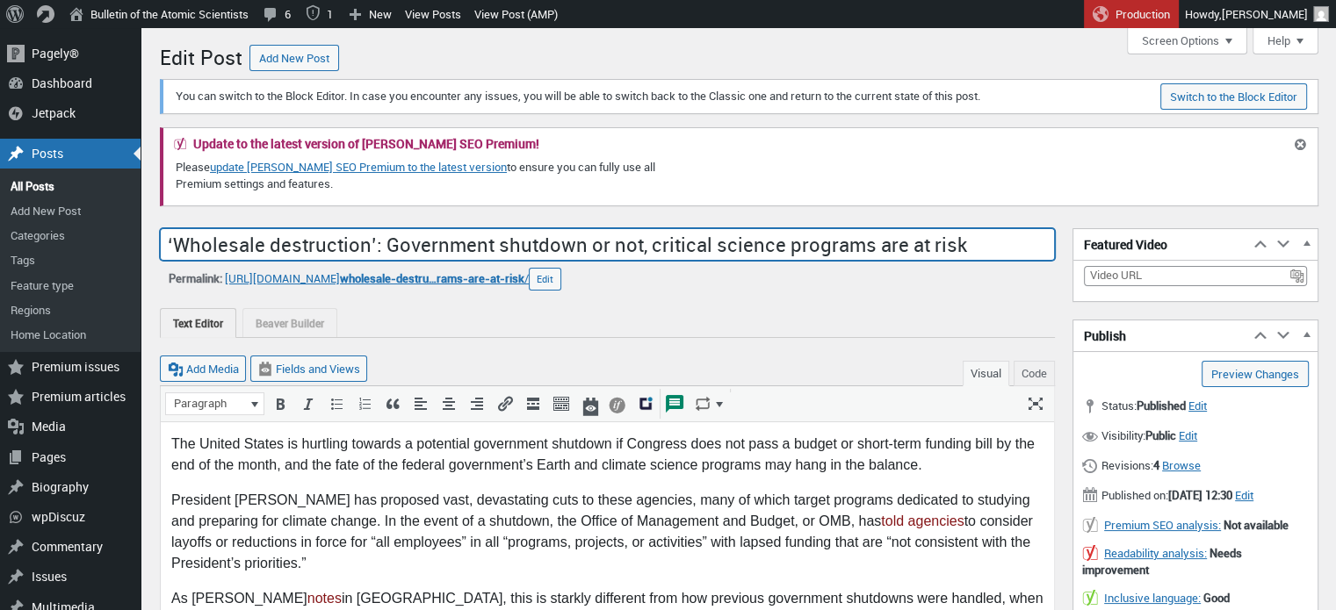
drag, startPoint x: 984, startPoint y: 241, endPoint x: 144, endPoint y: 205, distance: 841.2
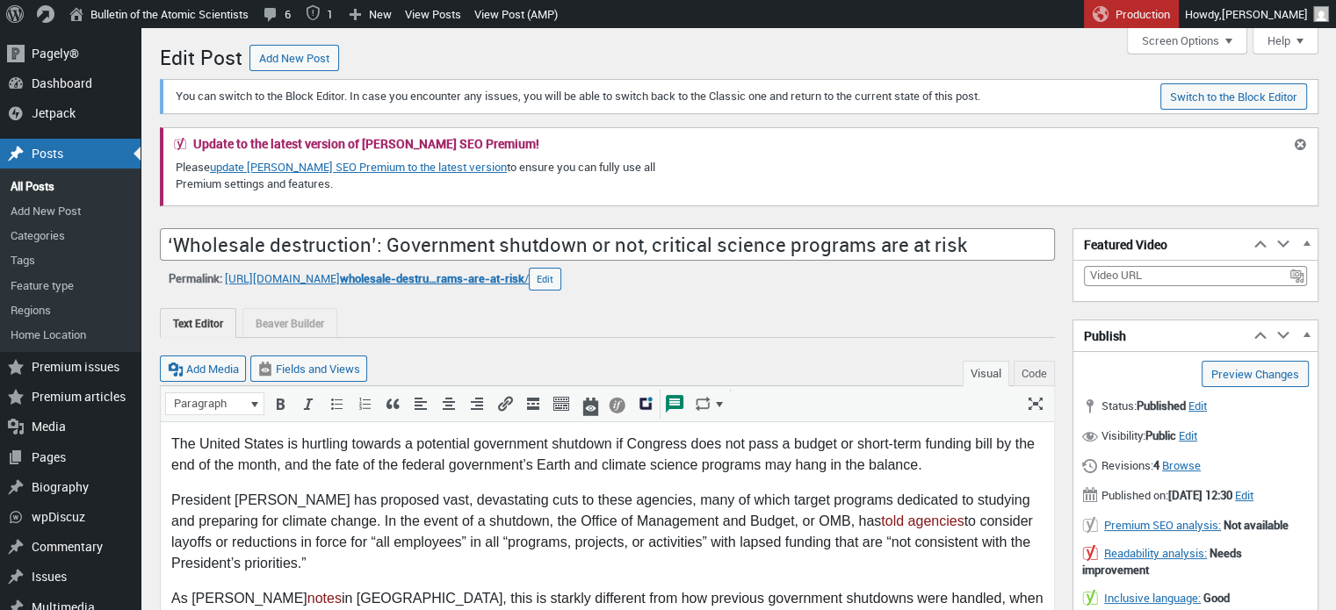
drag, startPoint x: 678, startPoint y: 284, endPoint x: 655, endPoint y: 285, distance: 22.8
click at [678, 284] on div "Permalink: https://thebulletin.org/2025/09/ wholesale-destru…rams-are-at-risk /…" at bounding box center [607, 279] width 895 height 23
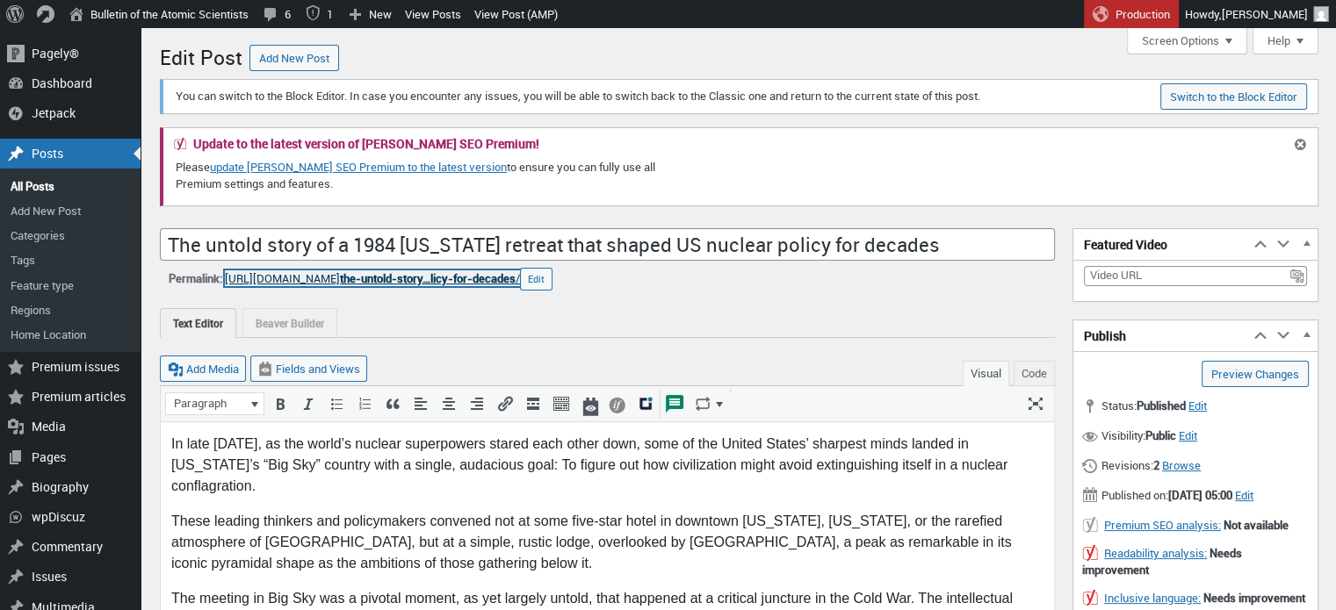
drag, startPoint x: 401, startPoint y: 277, endPoint x: 384, endPoint y: 242, distance: 38.5
click at [401, 277] on span "the-untold-story…licy-for-decades" at bounding box center [428, 278] width 176 height 16
